Goal: Task Accomplishment & Management: Complete application form

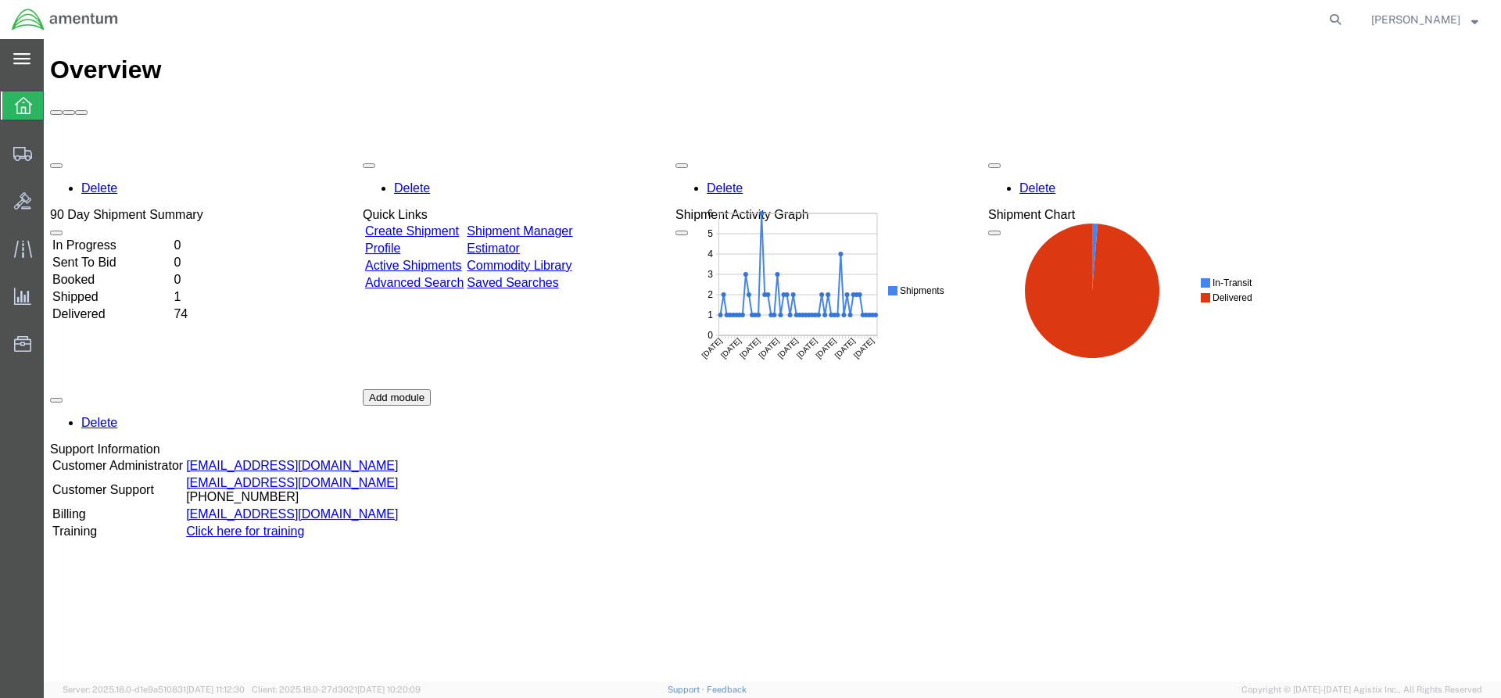
click at [18, 63] on icon at bounding box center [21, 58] width 17 height 11
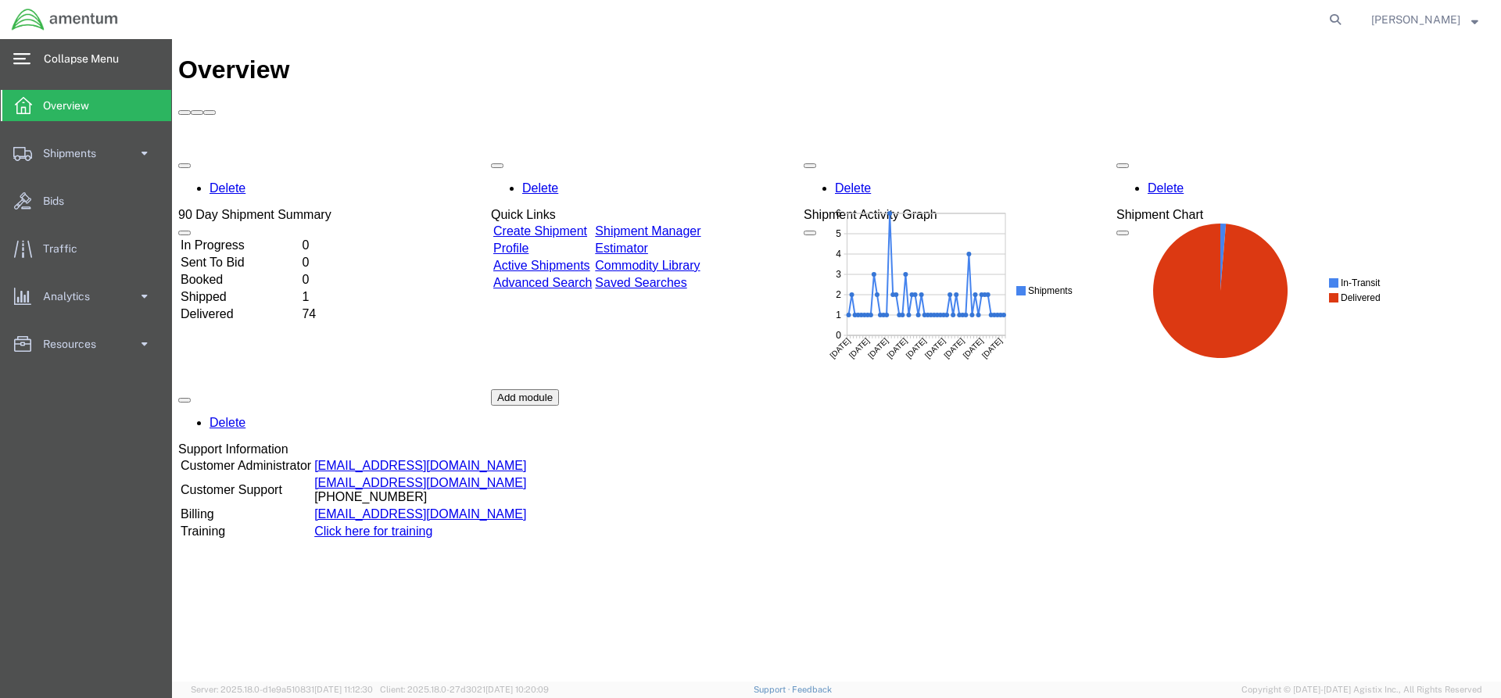
click at [18, 63] on icon at bounding box center [21, 58] width 17 height 11
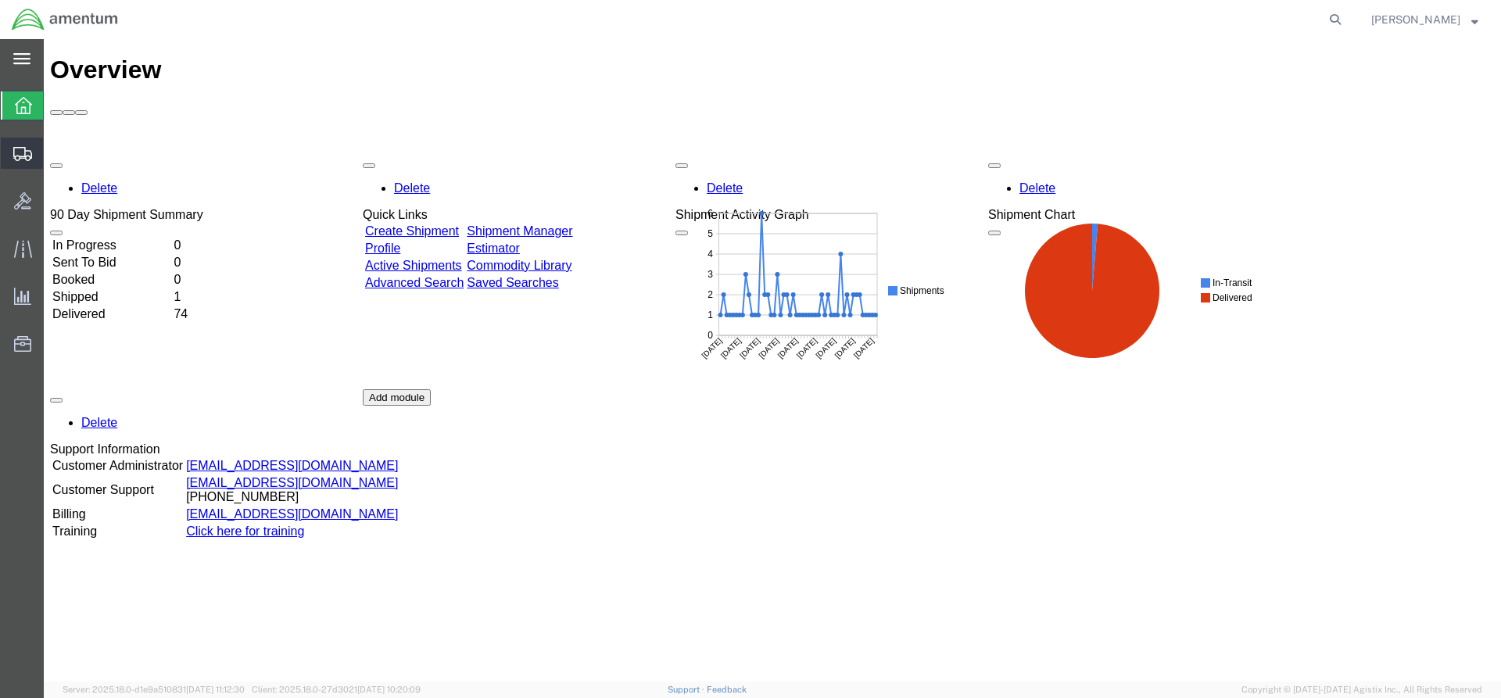
click at [0, 0] on span "Create Shipment" at bounding box center [0, 0] width 0 height 0
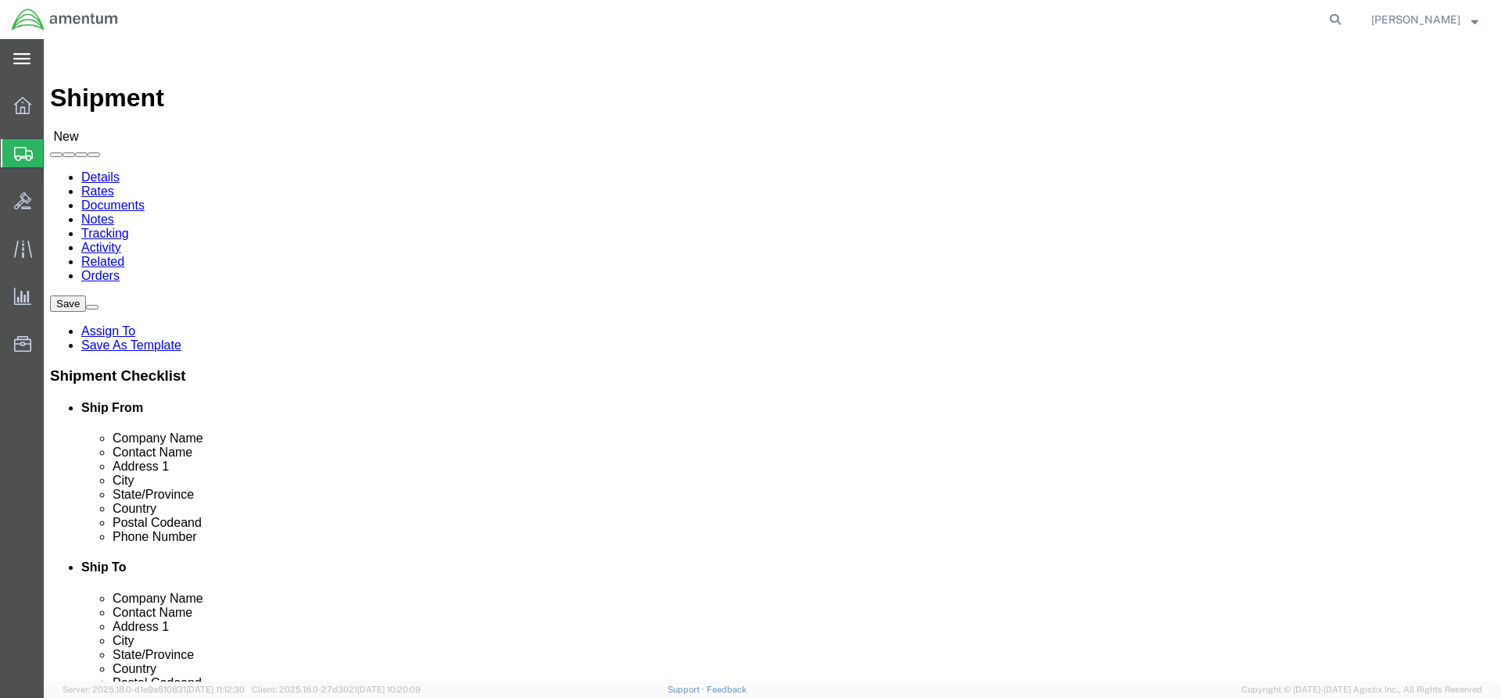
click input "text"
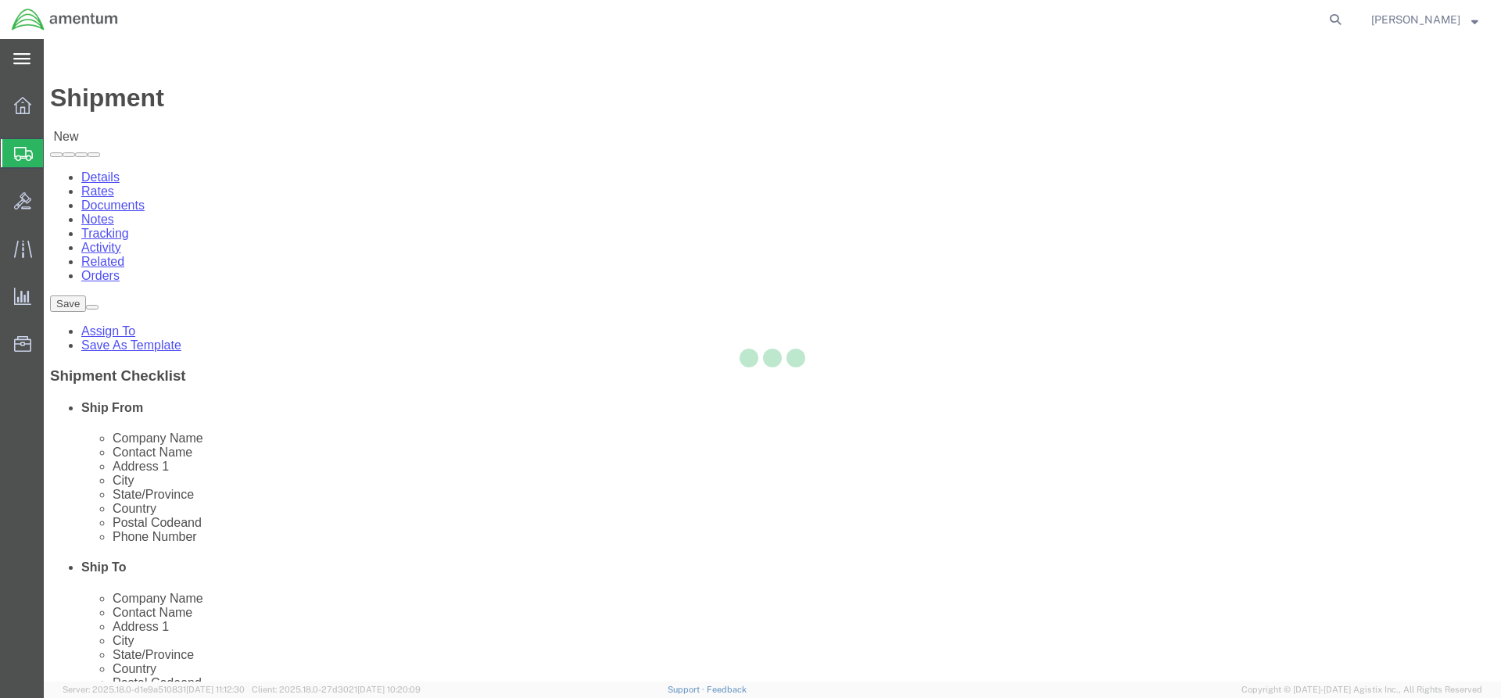
select select
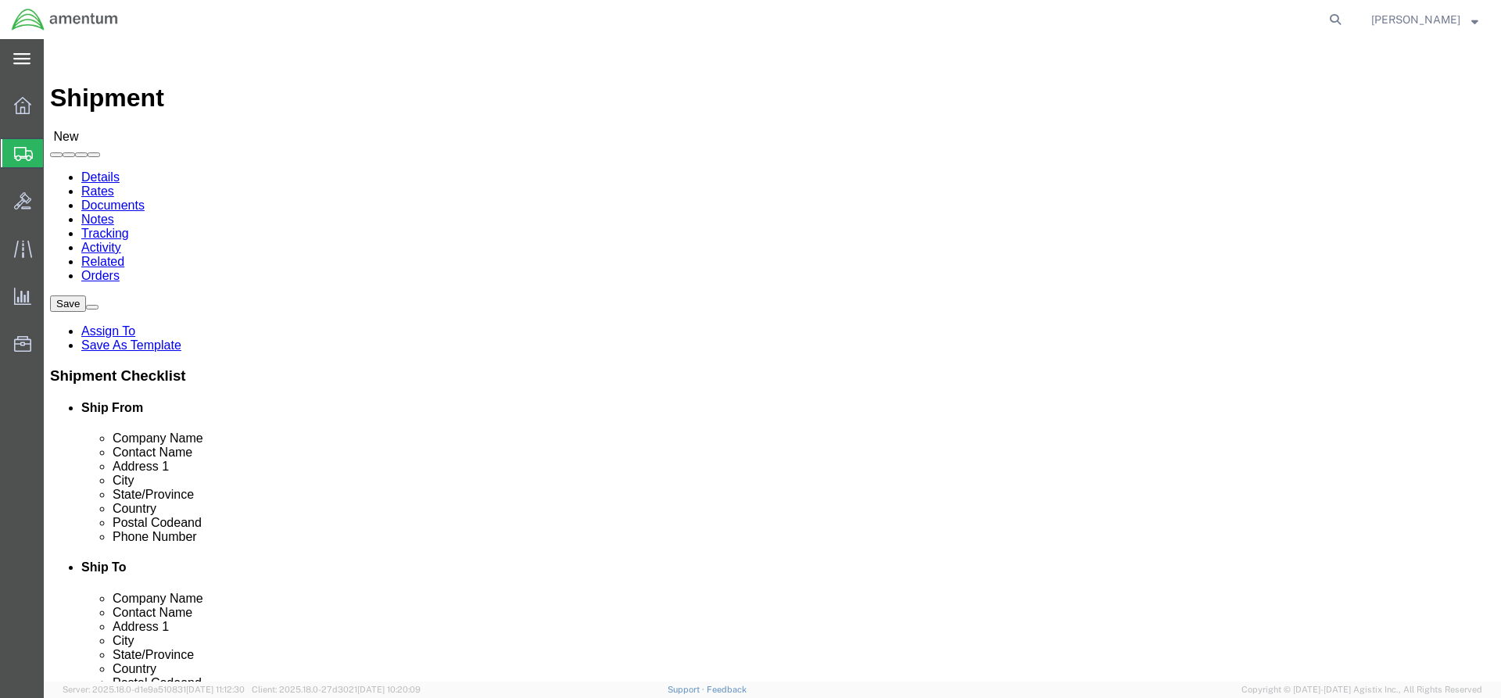
click input "text"
type input "jeffery lee"
click p "- Amentum Services, Inc. - (Jeffery Lee) 3100 MCKINLEY AVE, Jeffery Lee C-12, D…"
select select "IA"
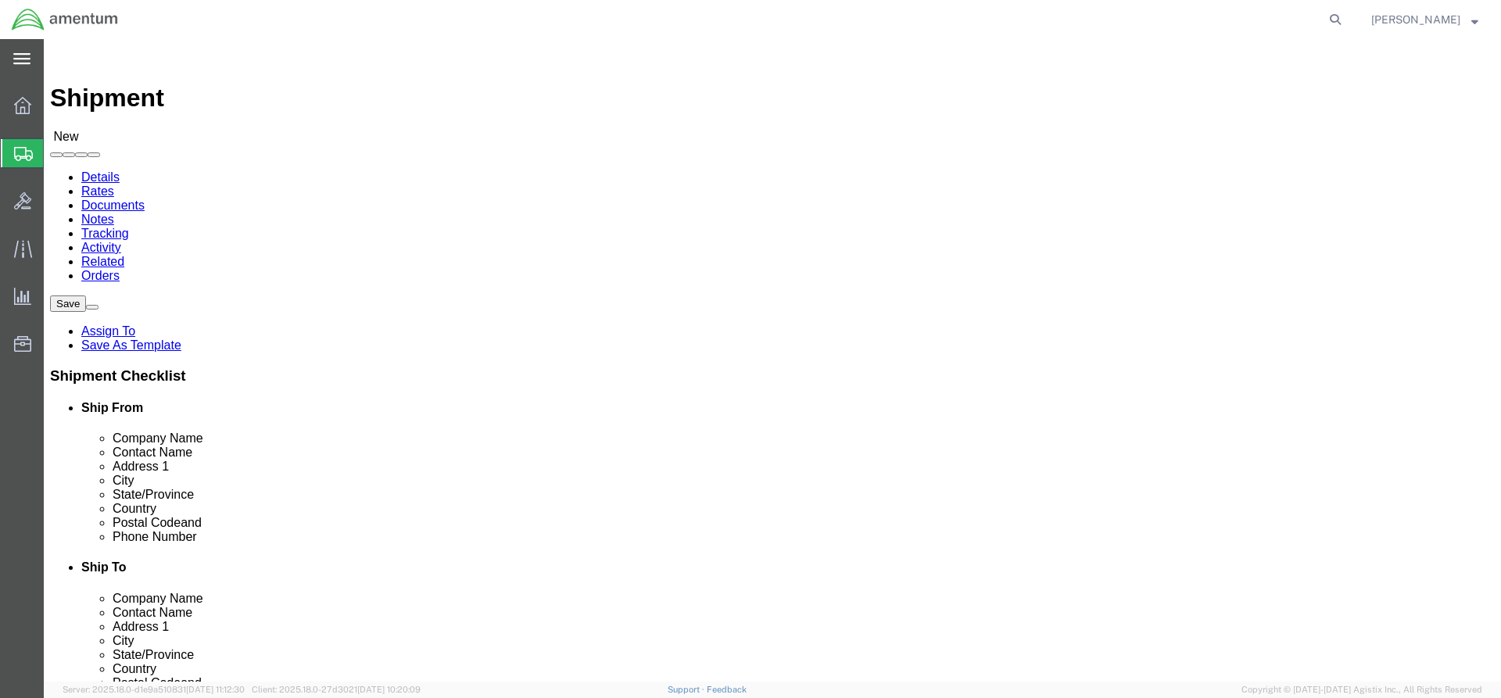
type input "Jeffery Lee"
click input "text"
type input "Craig"
click p "- Amentum Services, Inc - (Craig Reneau) 19340 E. SUNLIGHT WAY, BLDG 1500 RM 13…"
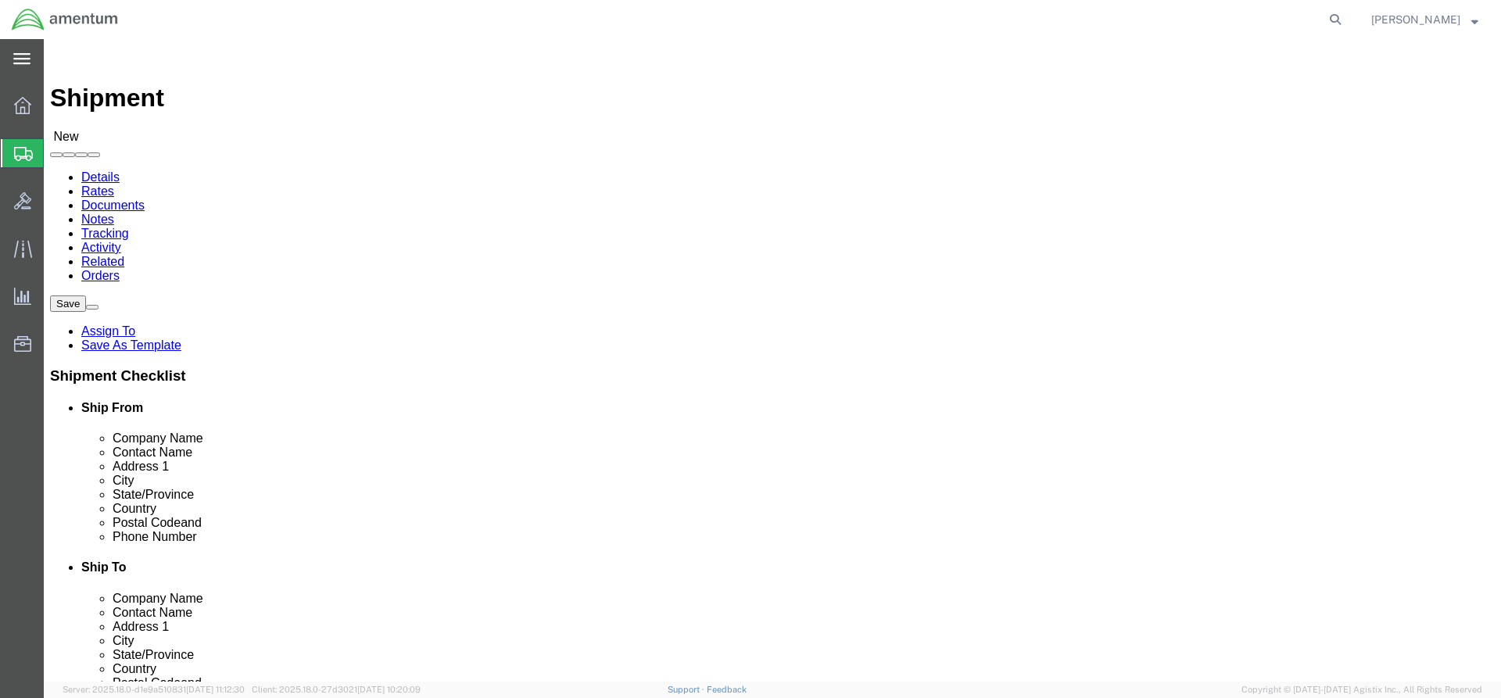
select select "CO"
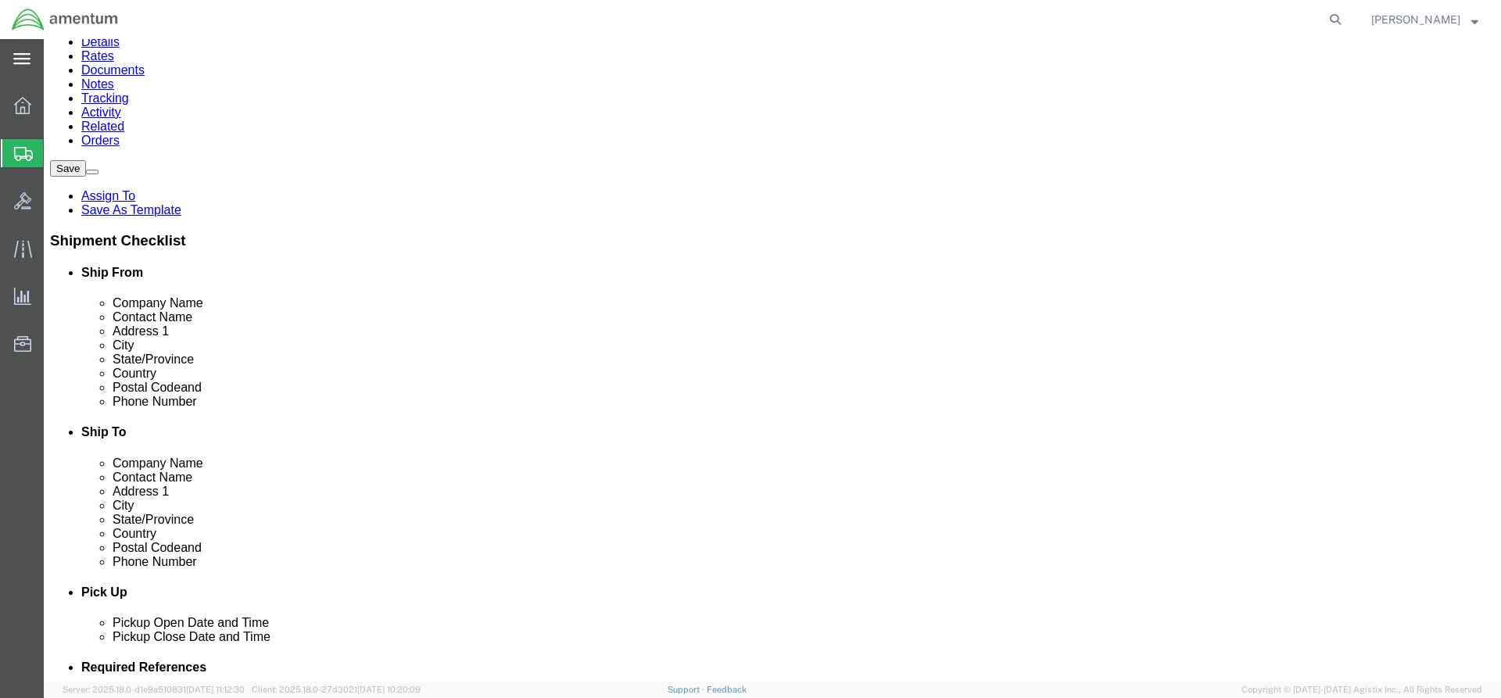
scroll to position [156, 0]
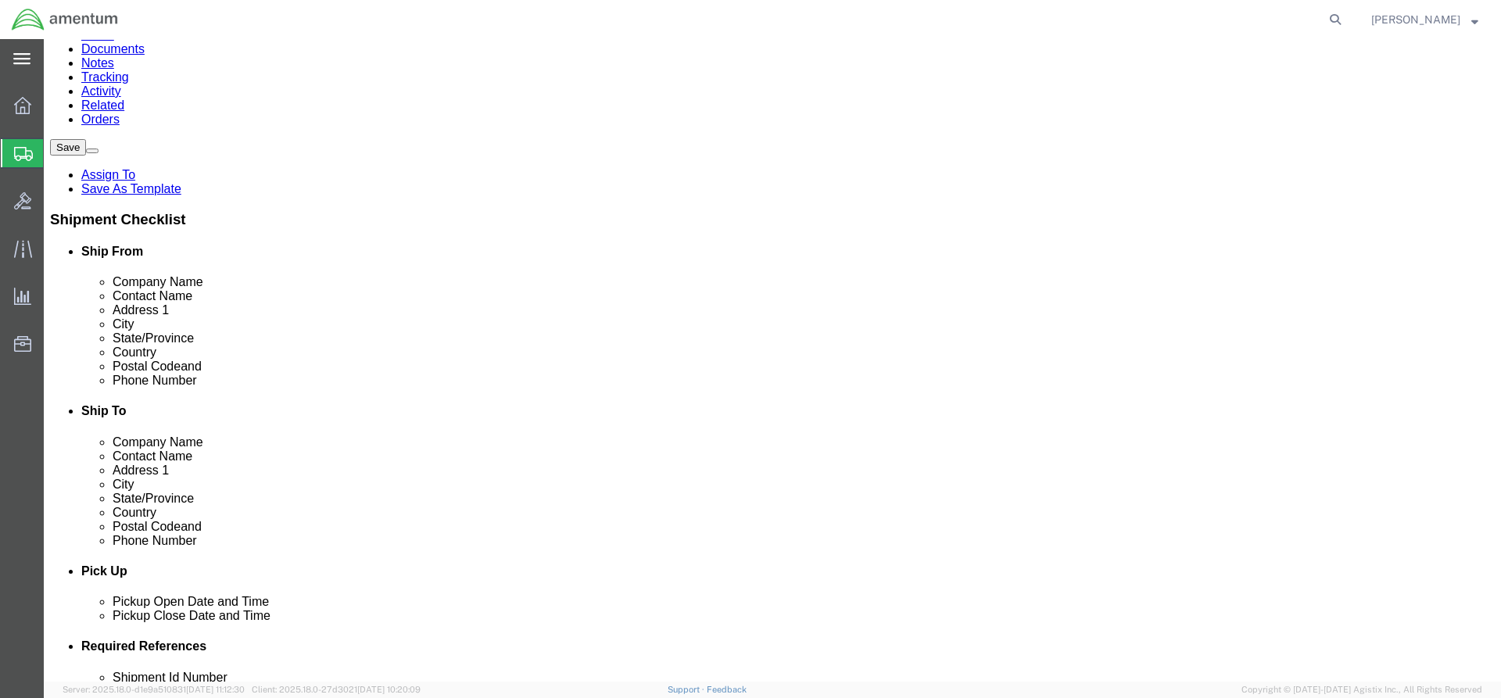
type input "Craig Reneau"
click input "text"
click label "Phone Number"
click input "3036413452"
type input "303-641-3452"
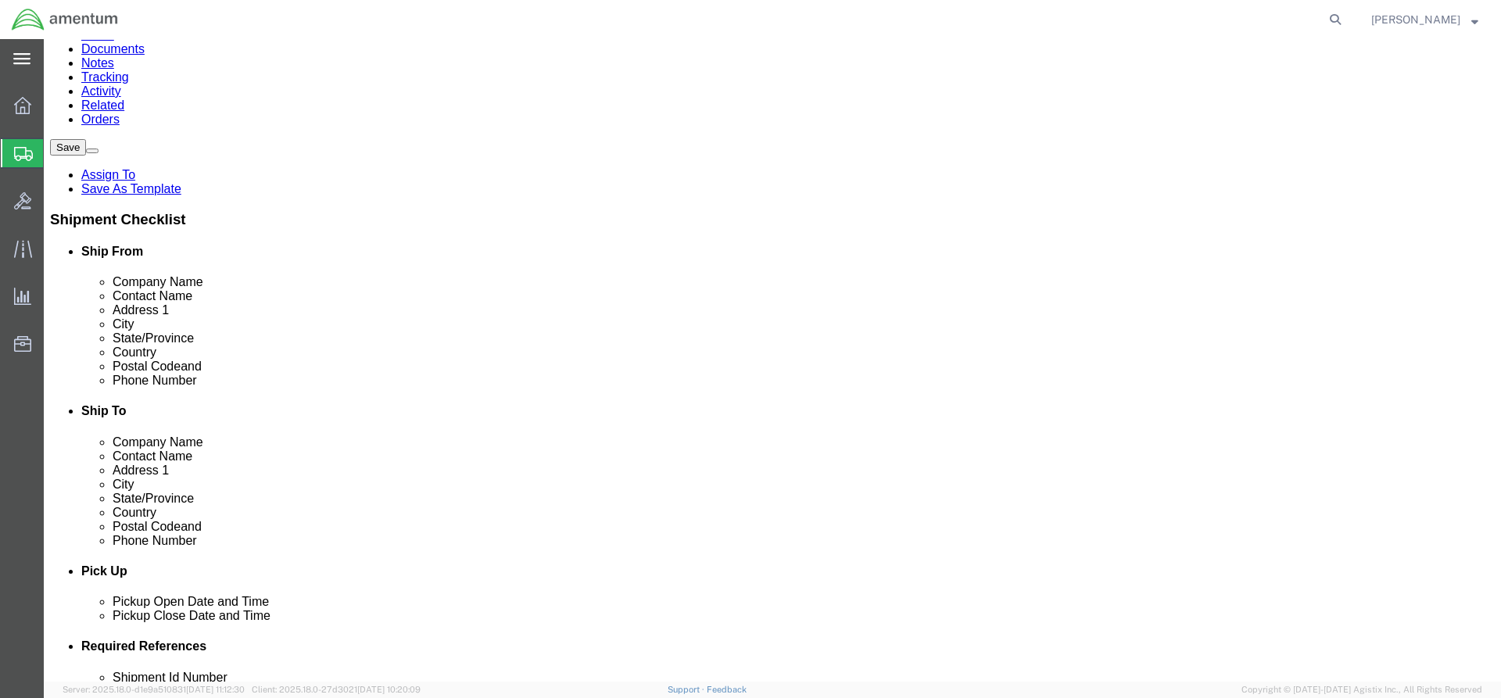
click label "State/Province"
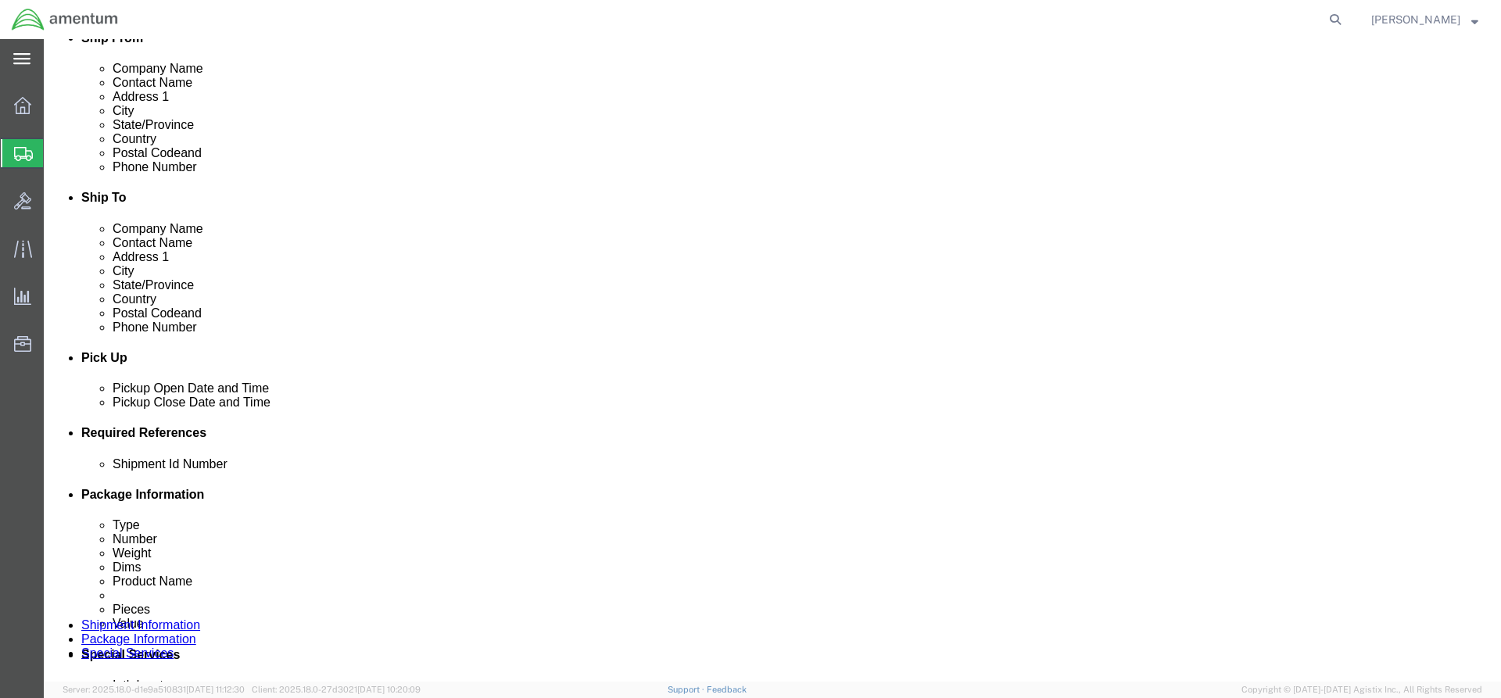
scroll to position [700, 0]
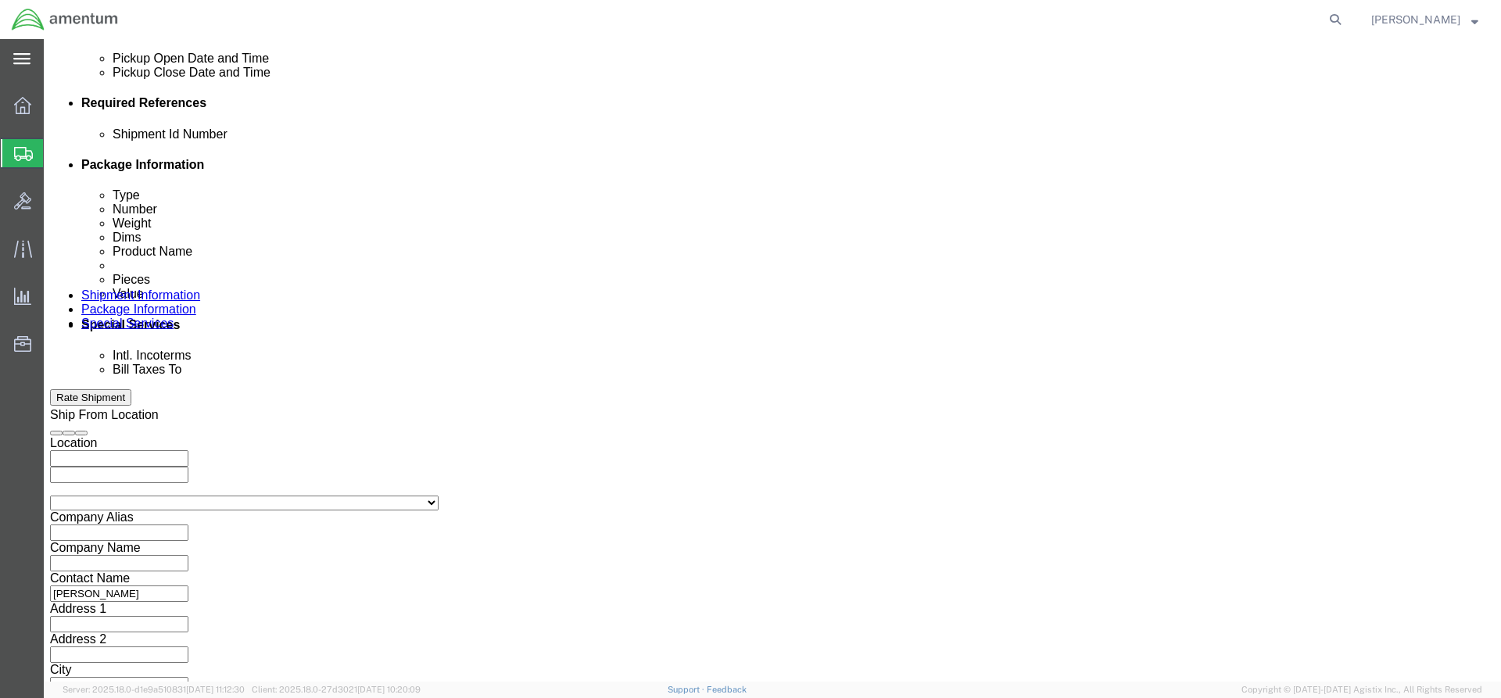
click input "text"
click input "09102025"
drag, startPoint x: 261, startPoint y: 267, endPoint x: 279, endPoint y: 284, distance: 24.3
click input "56209102025"
type input "562091025"
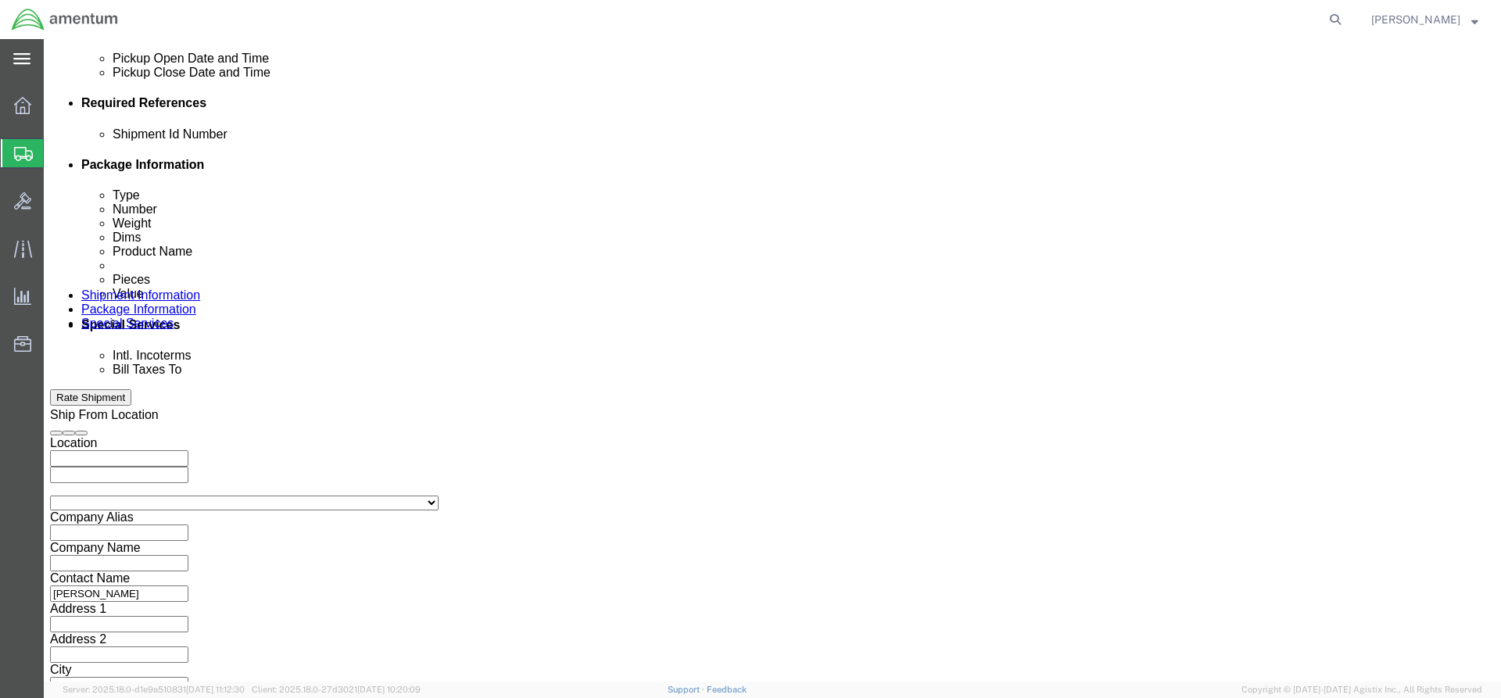
click button "Continue"
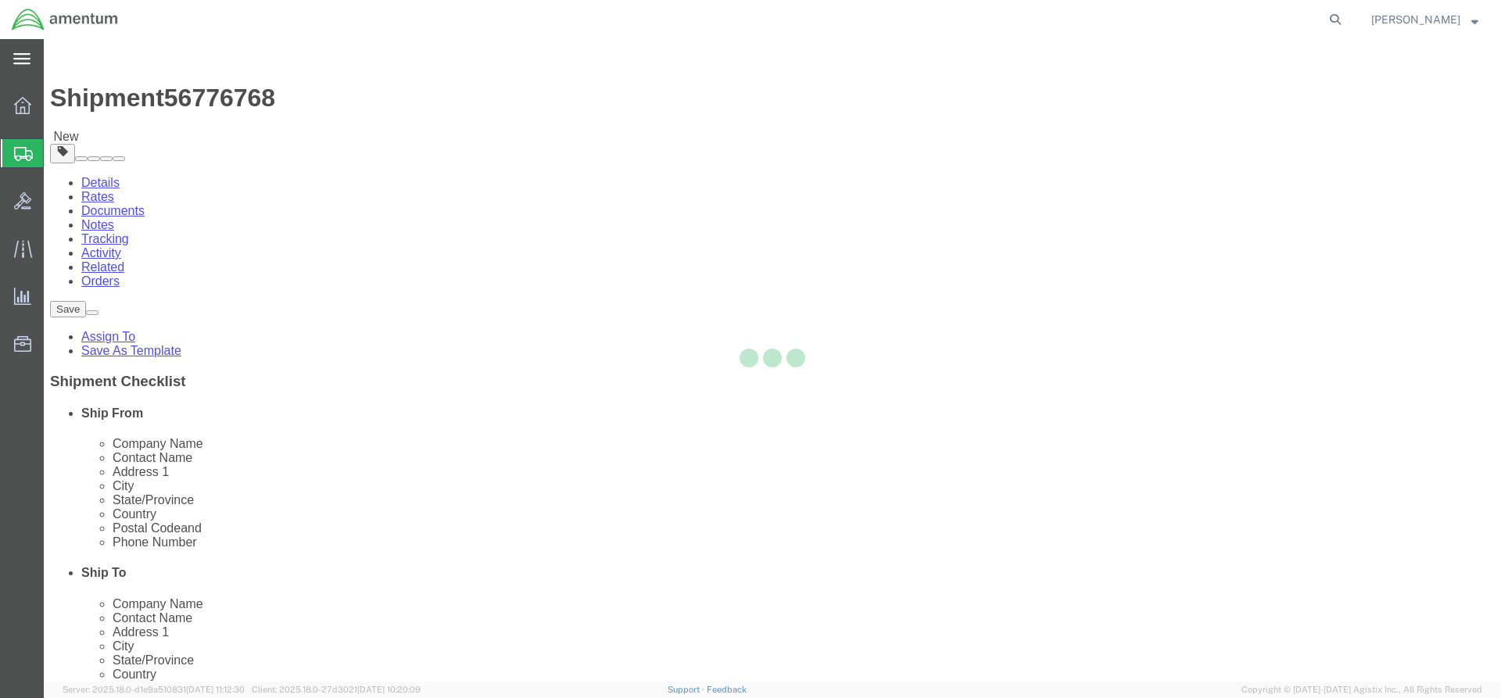
select select "CBOX"
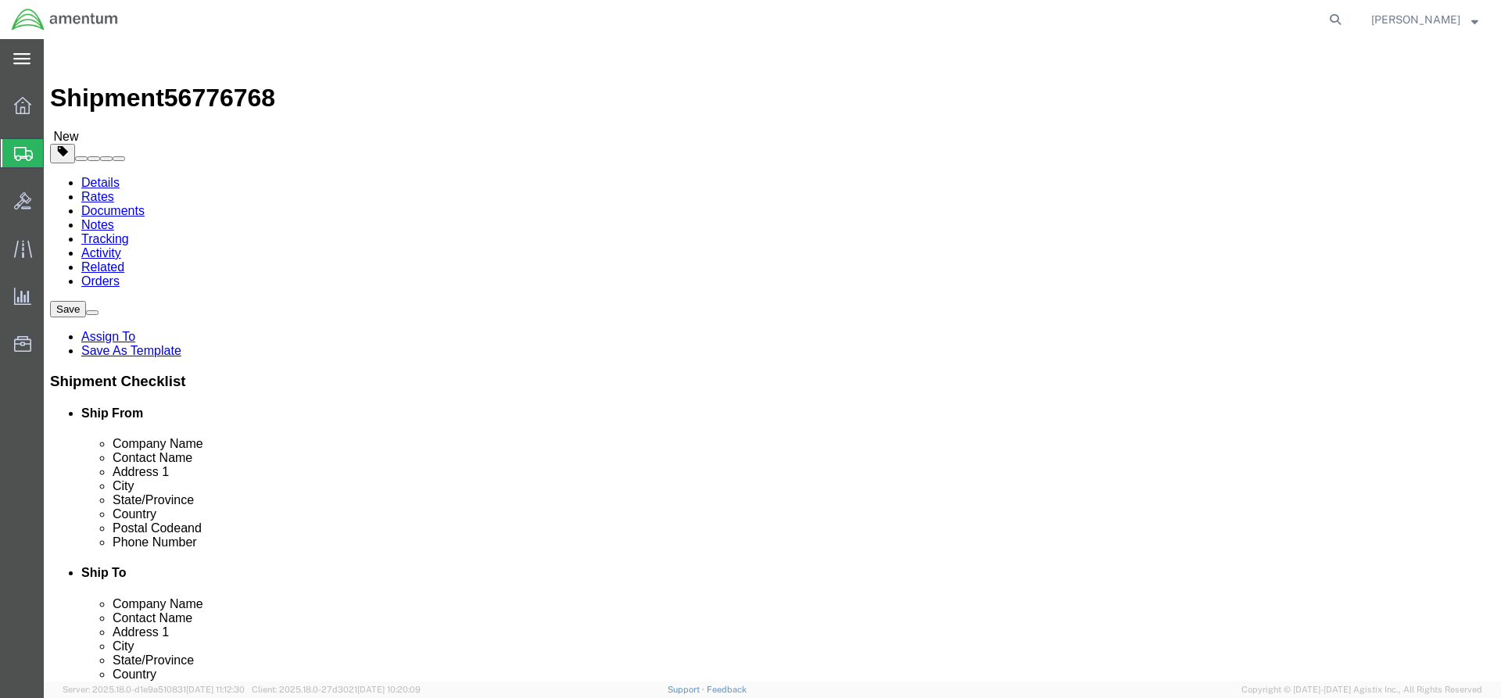
click input "text"
type input "18"
type input "12"
type input "7"
type input "5"
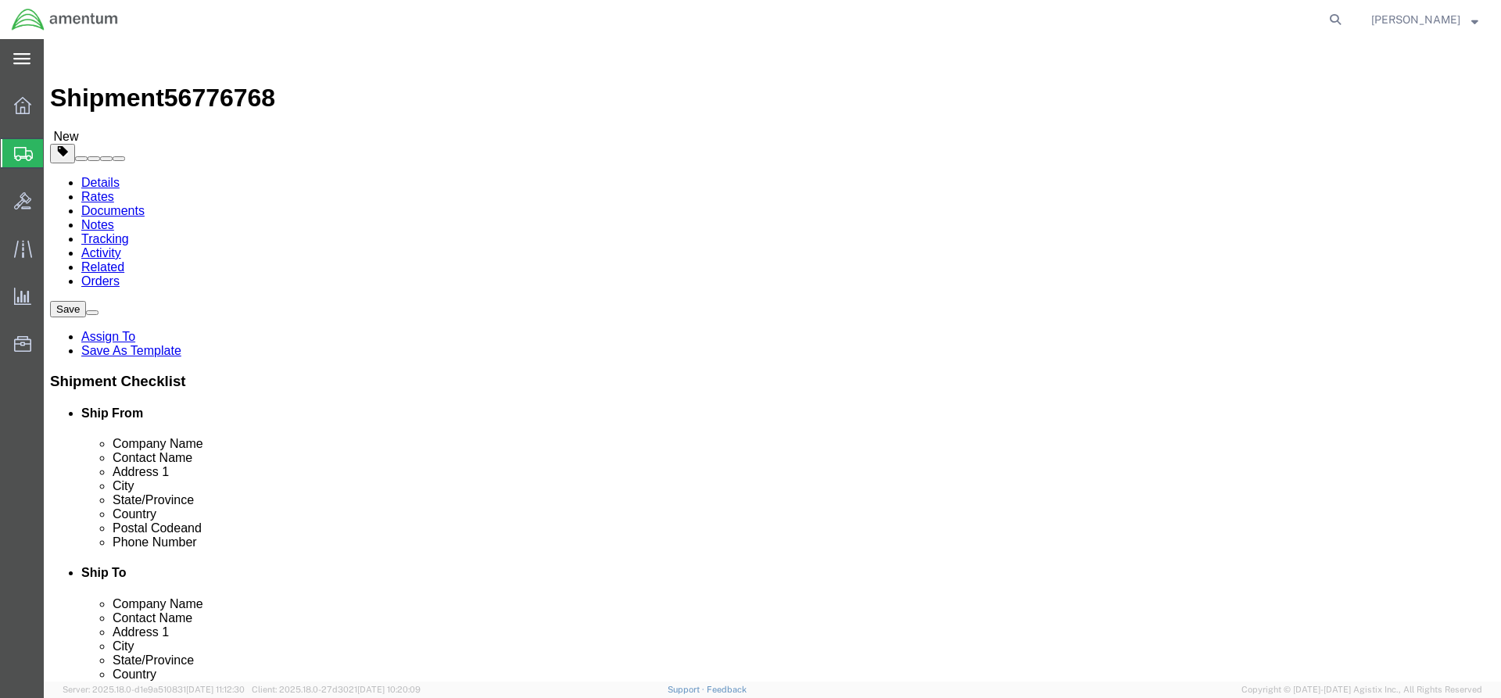
click link "Add Content"
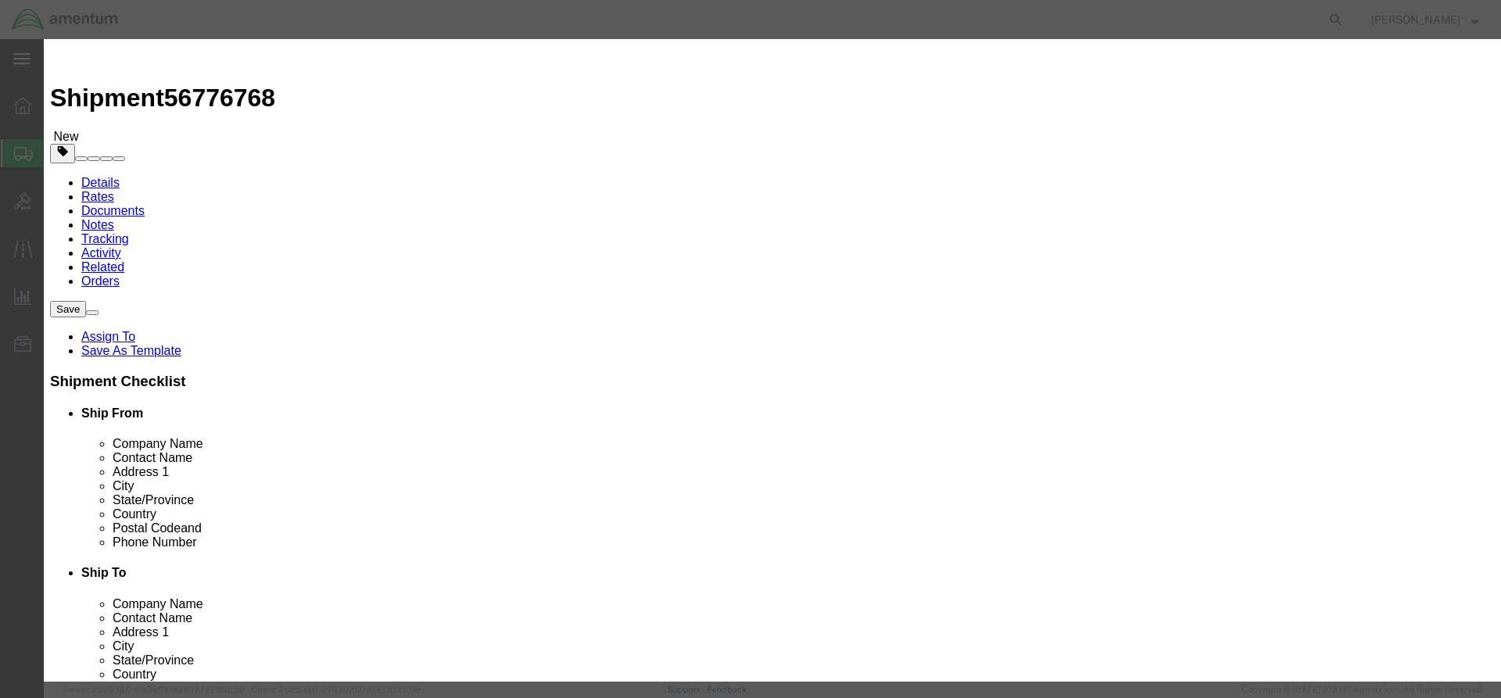
click input "text"
type input "Tools"
click div "Commodity library"
click input "0"
type input "1"
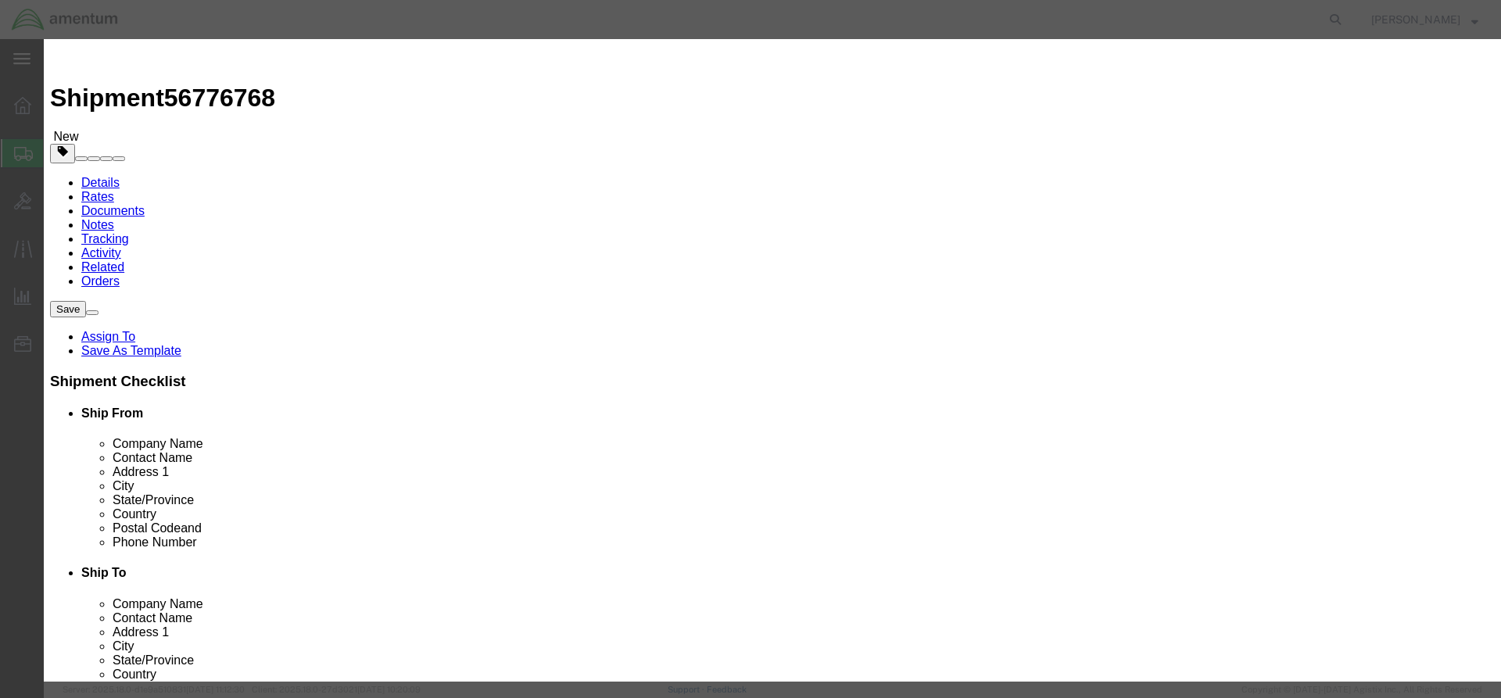
click input "text"
type input "100"
click label "Total Value"
click button "Save & Close"
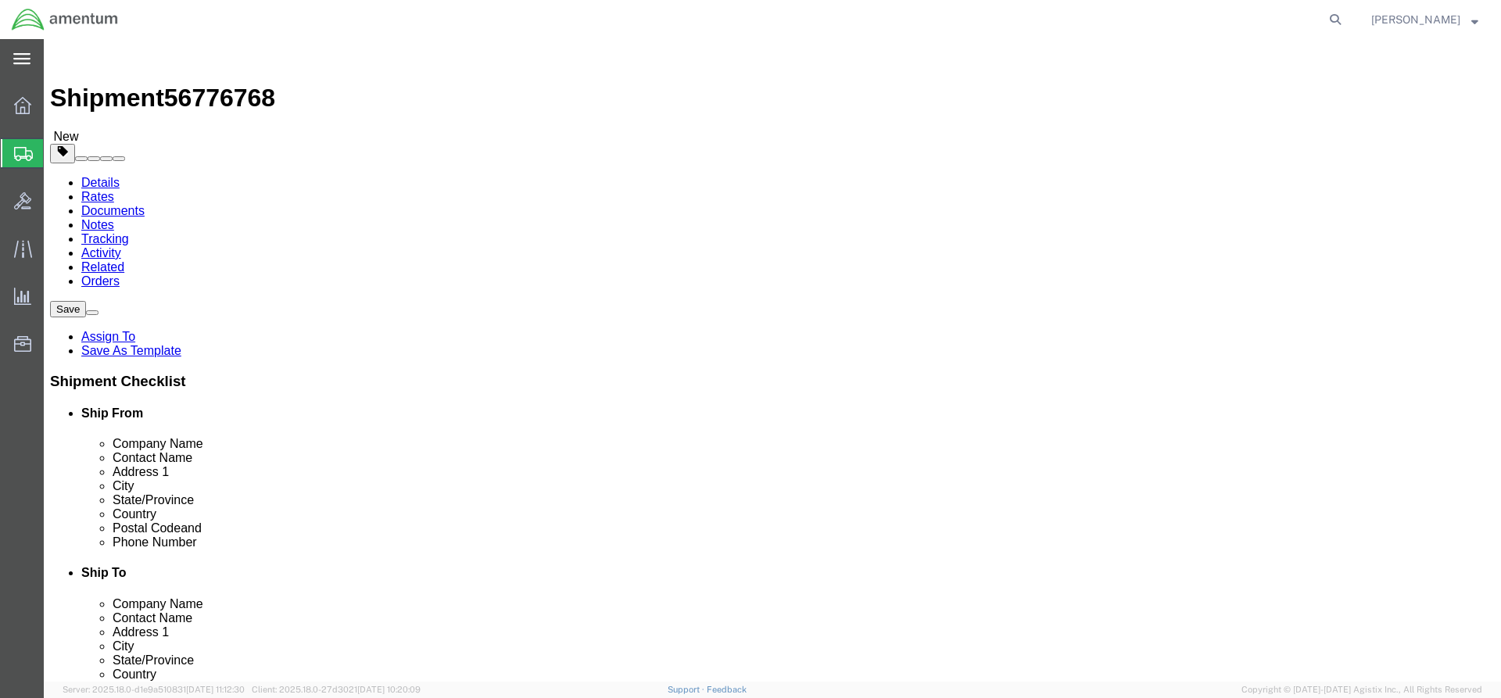
click button "Continue"
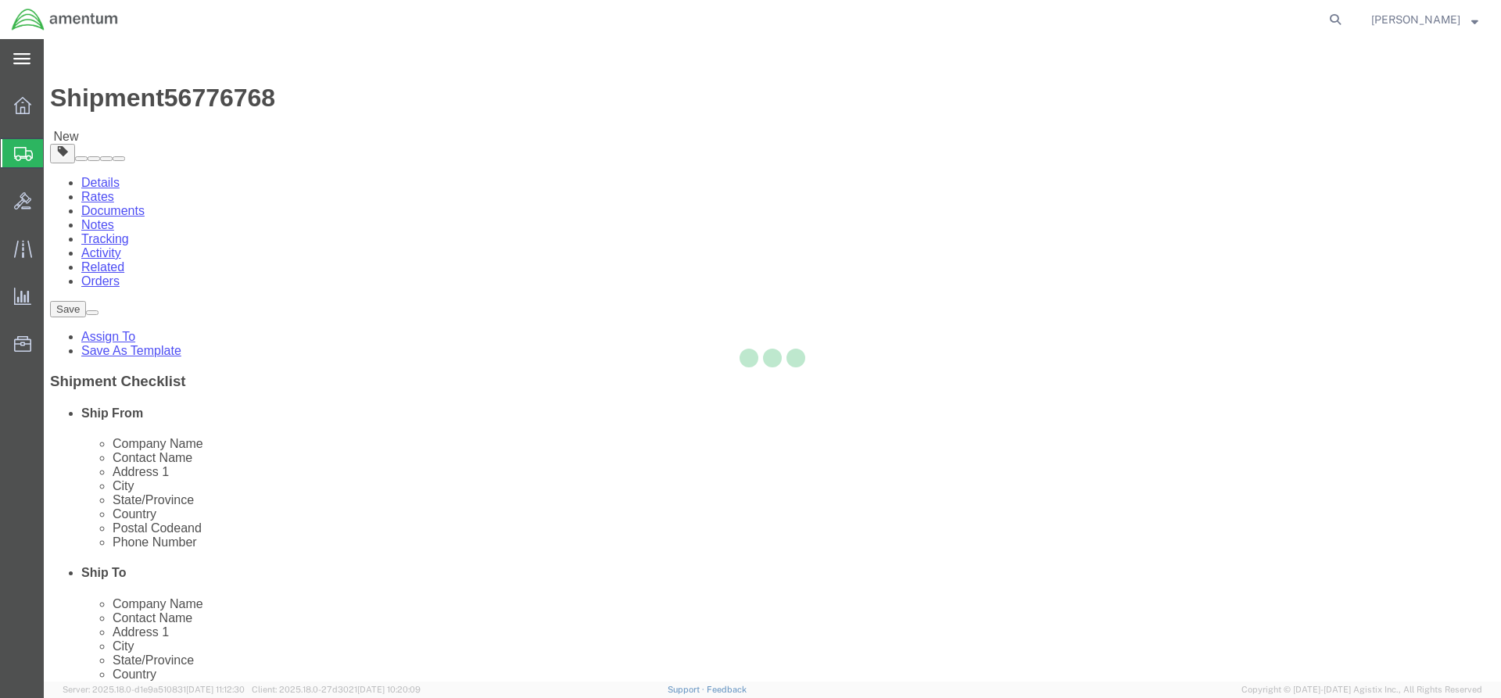
select select
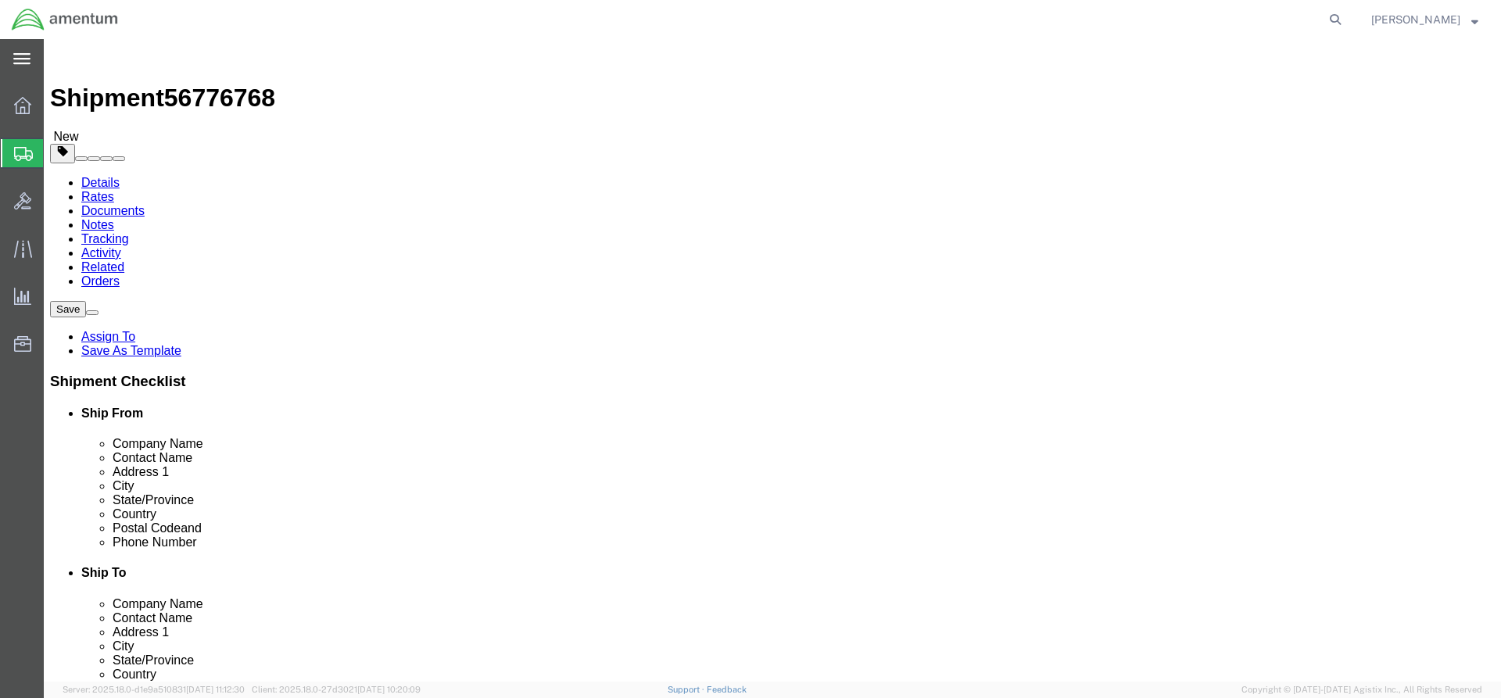
click button "Rate Shipment"
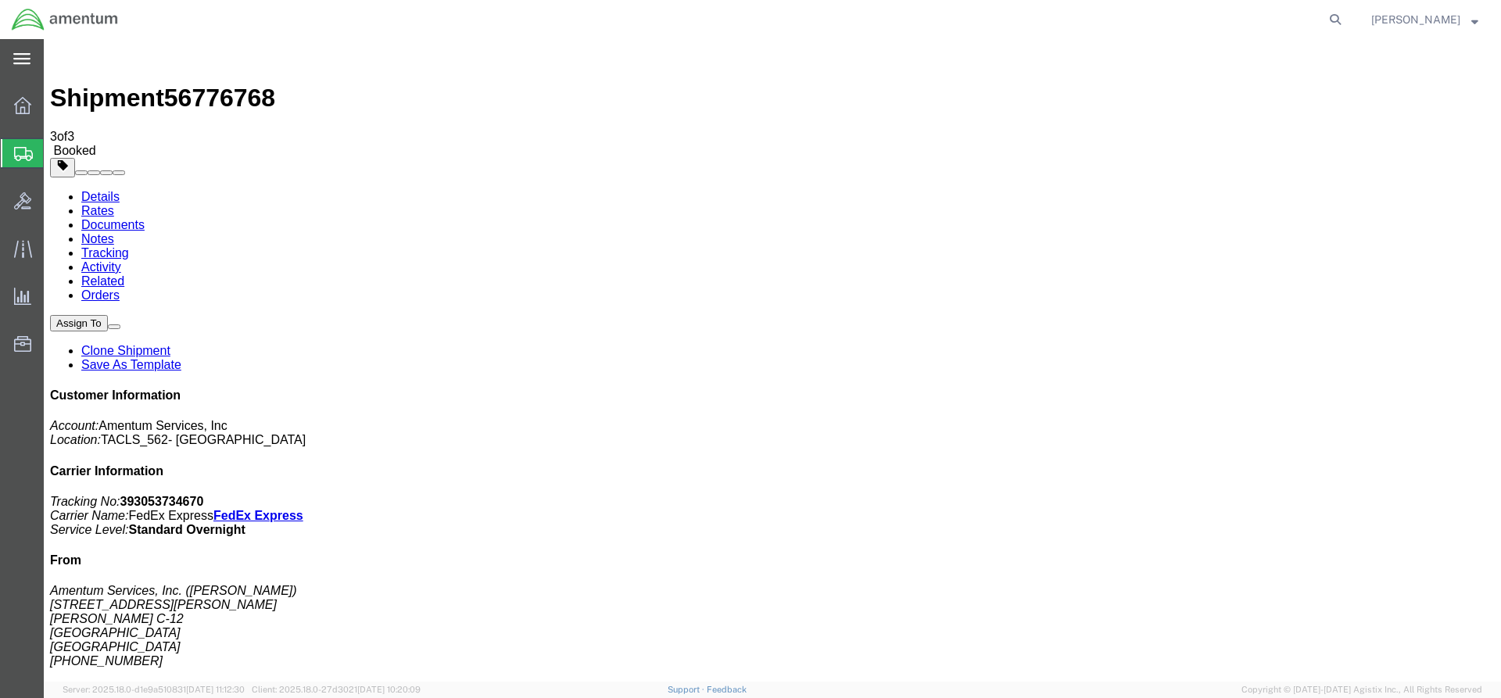
drag, startPoint x: 154, startPoint y: 275, endPoint x: 523, endPoint y: 412, distance: 393.5
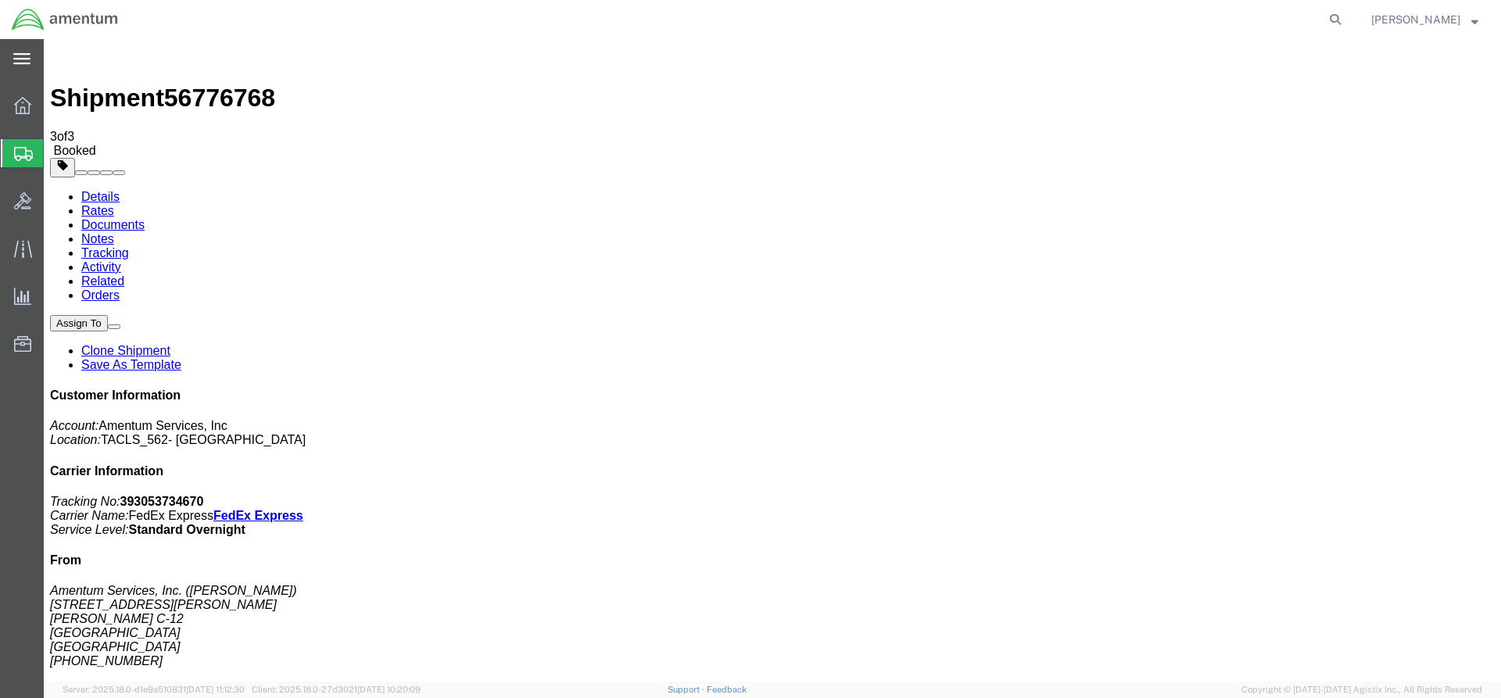
drag, startPoint x: 635, startPoint y: 277, endPoint x: 632, endPoint y: 307, distance: 30.7
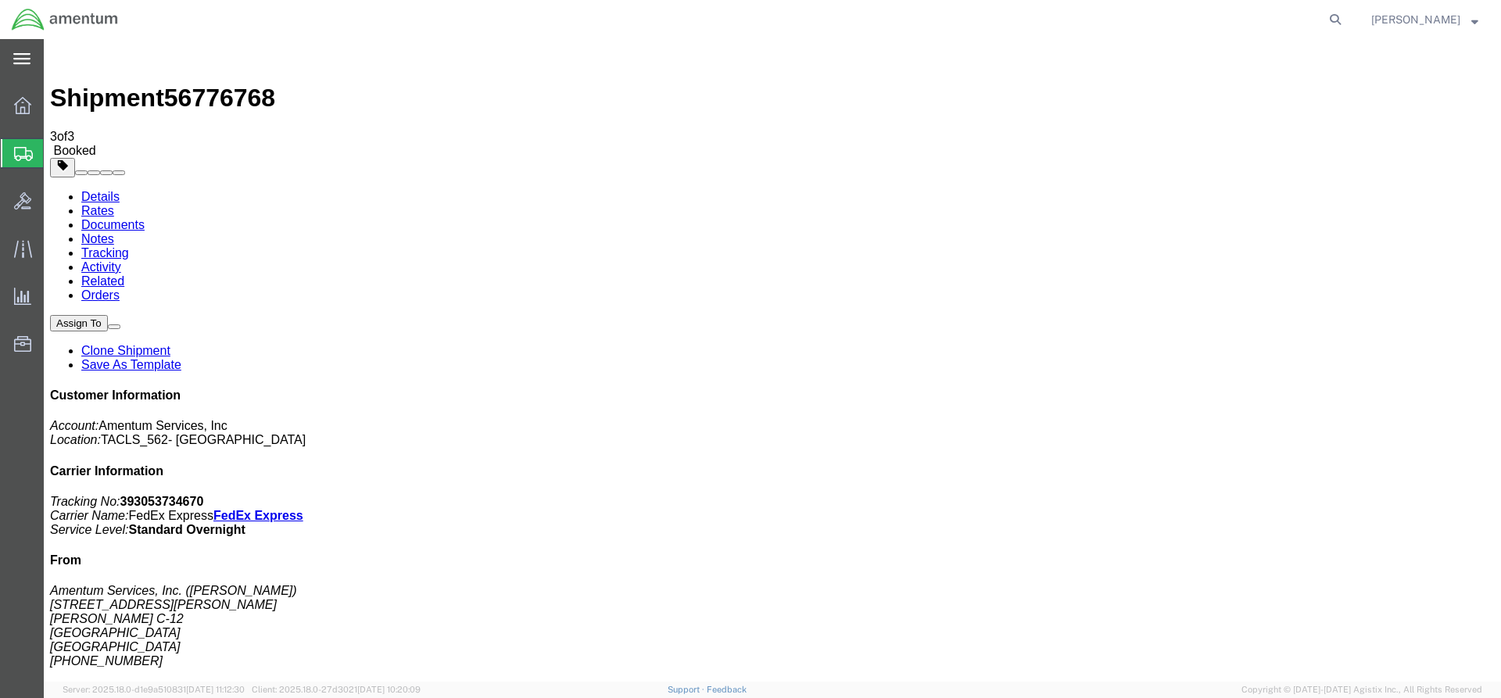
drag, startPoint x: 639, startPoint y: 192, endPoint x: 698, endPoint y: 191, distance: 59.4
drag, startPoint x: 639, startPoint y: 190, endPoint x: 667, endPoint y: 195, distance: 28.5
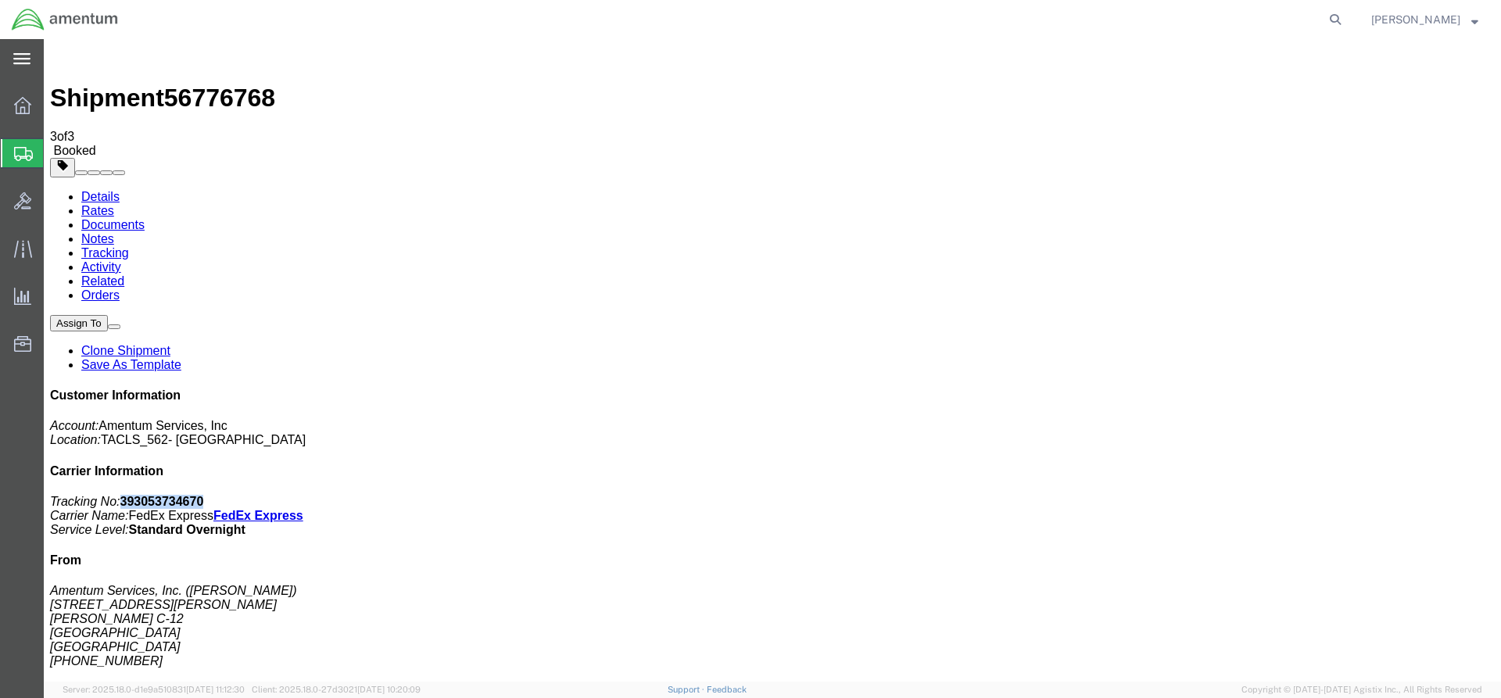
drag, startPoint x: 1283, startPoint y: 241, endPoint x: 1354, endPoint y: 236, distance: 70.5
click at [204, 495] on b "393053734670" at bounding box center [162, 501] width 84 height 13
copy b "393053734670"
